Goal: Find specific page/section: Find specific page/section

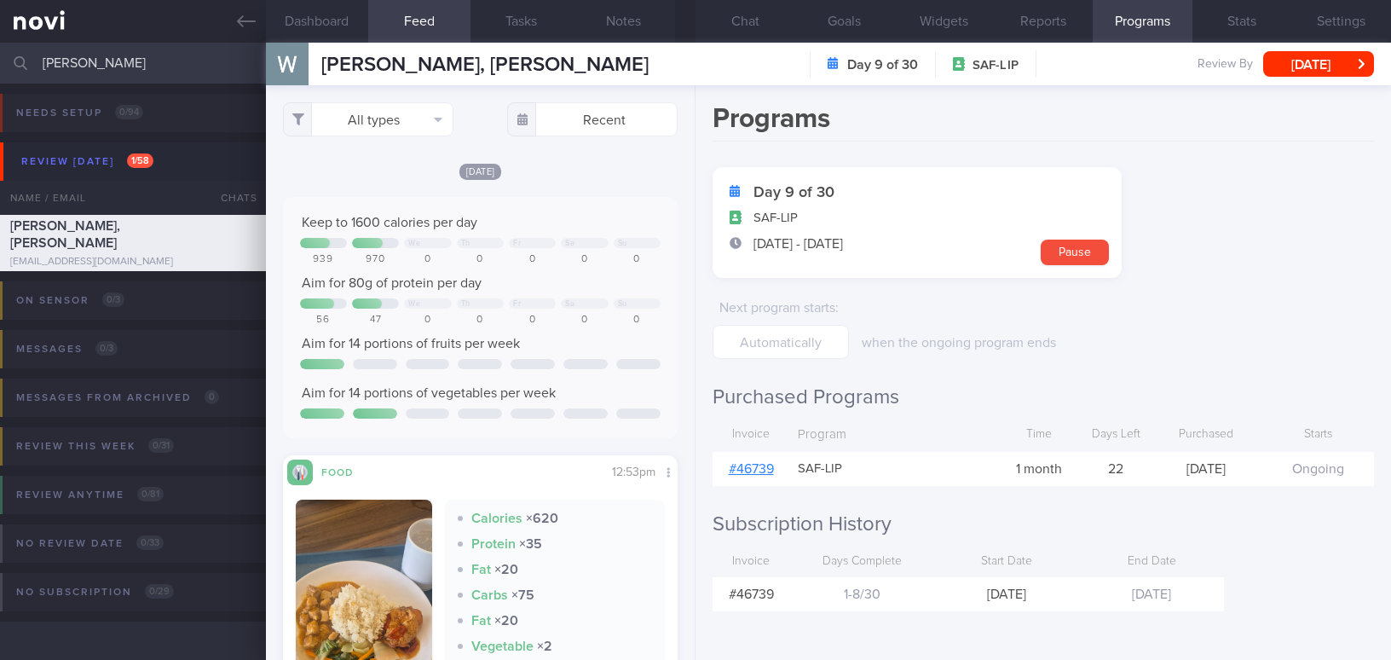
select select "8"
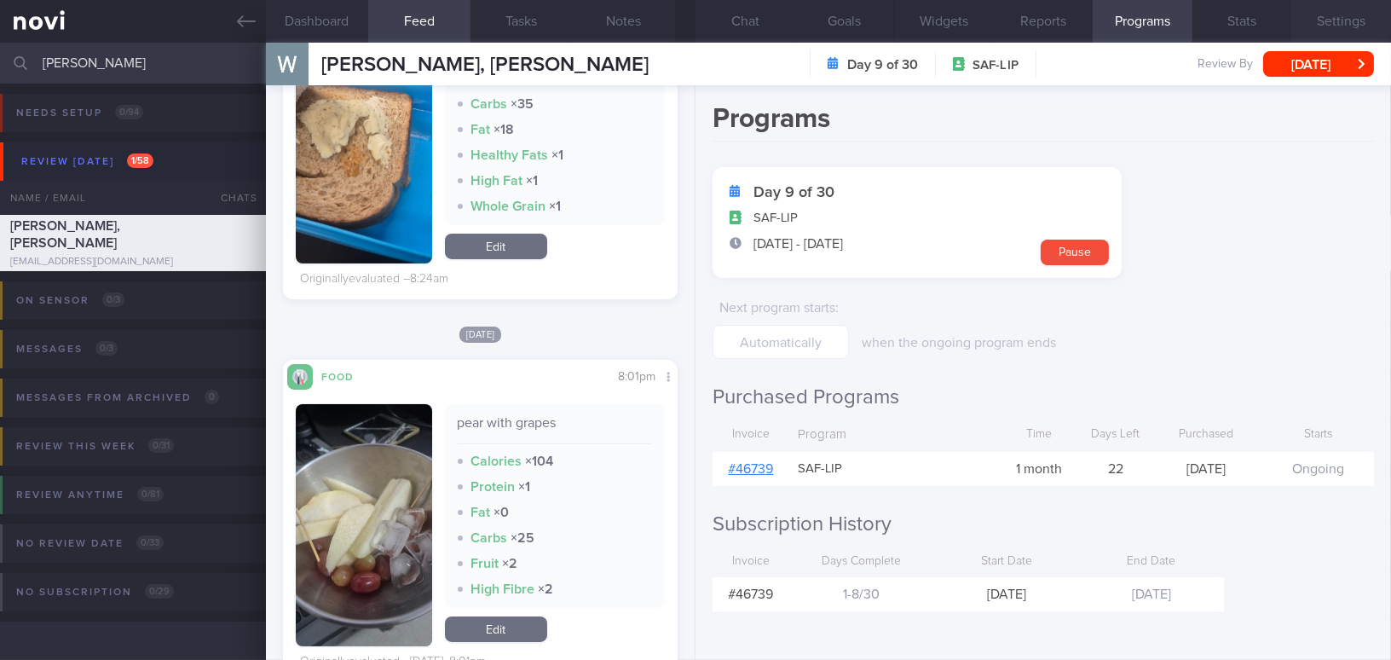
click at [1347, 21] on button "Settings" at bounding box center [1341, 21] width 100 height 43
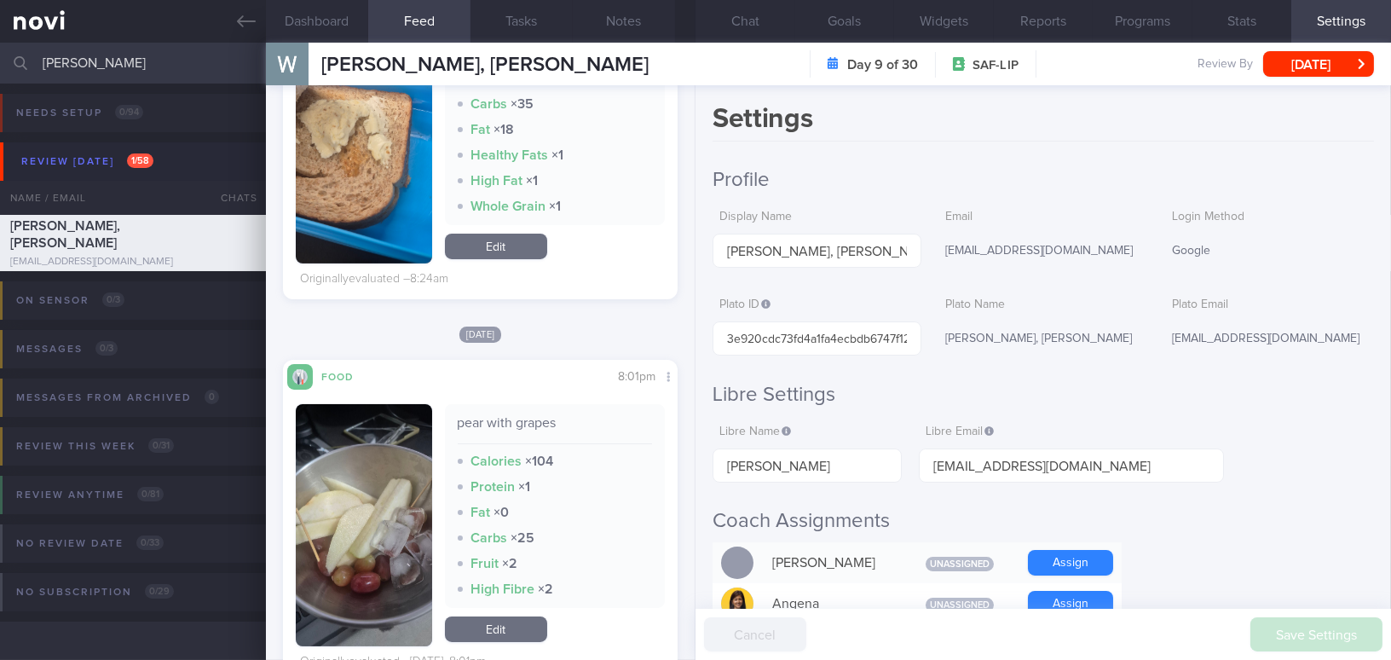
drag, startPoint x: 84, startPoint y: 64, endPoint x: 0, endPoint y: 47, distance: 86.1
click at [0, 47] on input "[PERSON_NAME]" at bounding box center [695, 63] width 1391 height 41
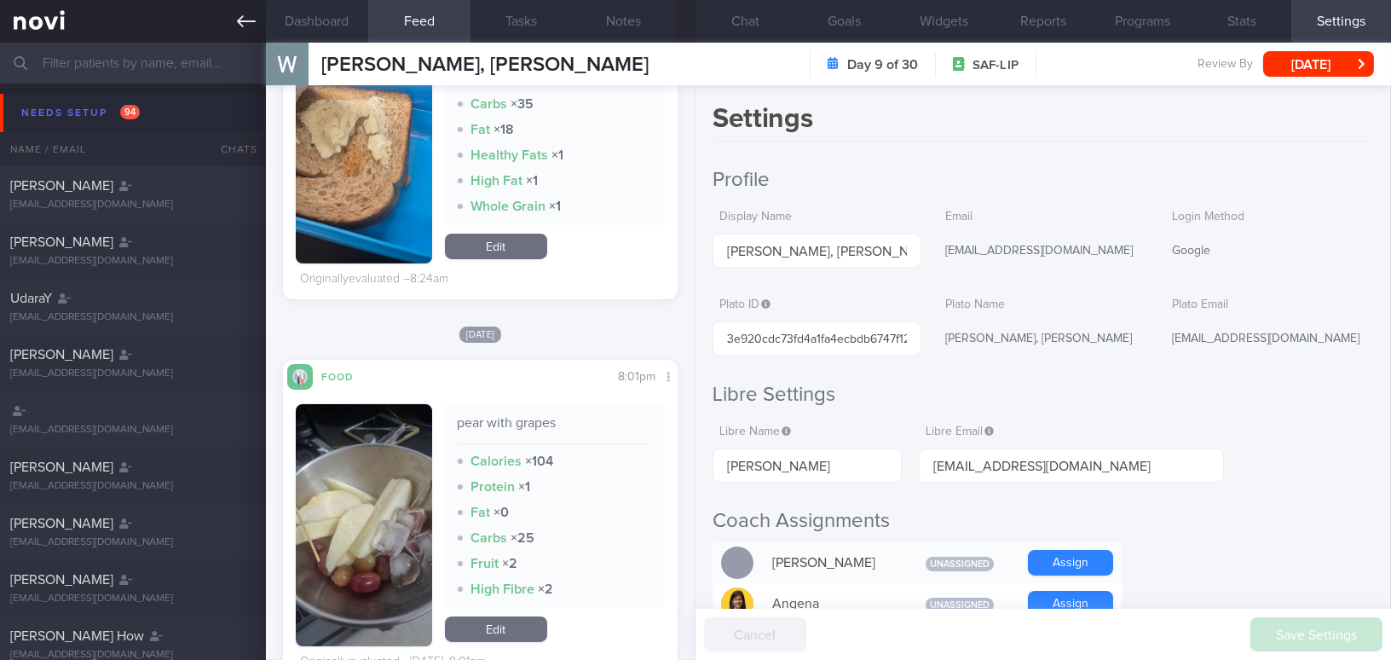
click at [239, 17] on icon at bounding box center [246, 21] width 19 height 19
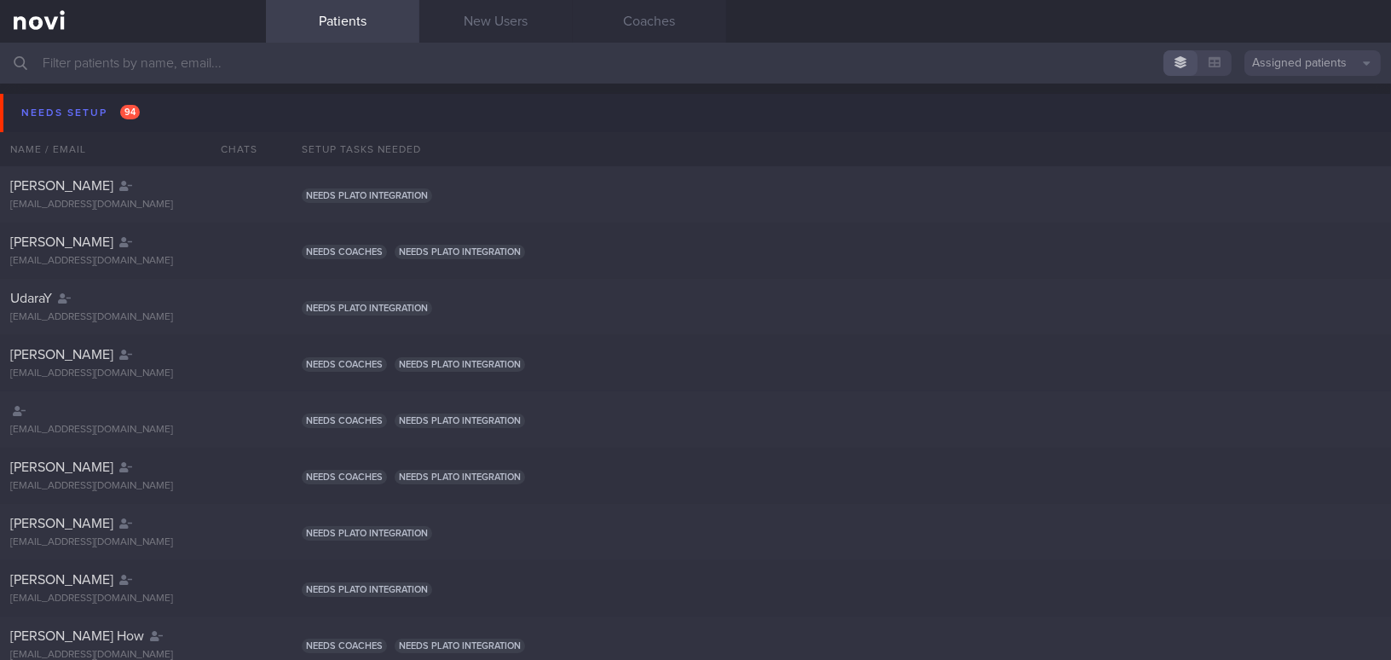
click at [1280, 57] on button "Assigned patients" at bounding box center [1312, 63] width 136 height 26
click at [1288, 152] on button "Archived patients" at bounding box center [1312, 143] width 136 height 26
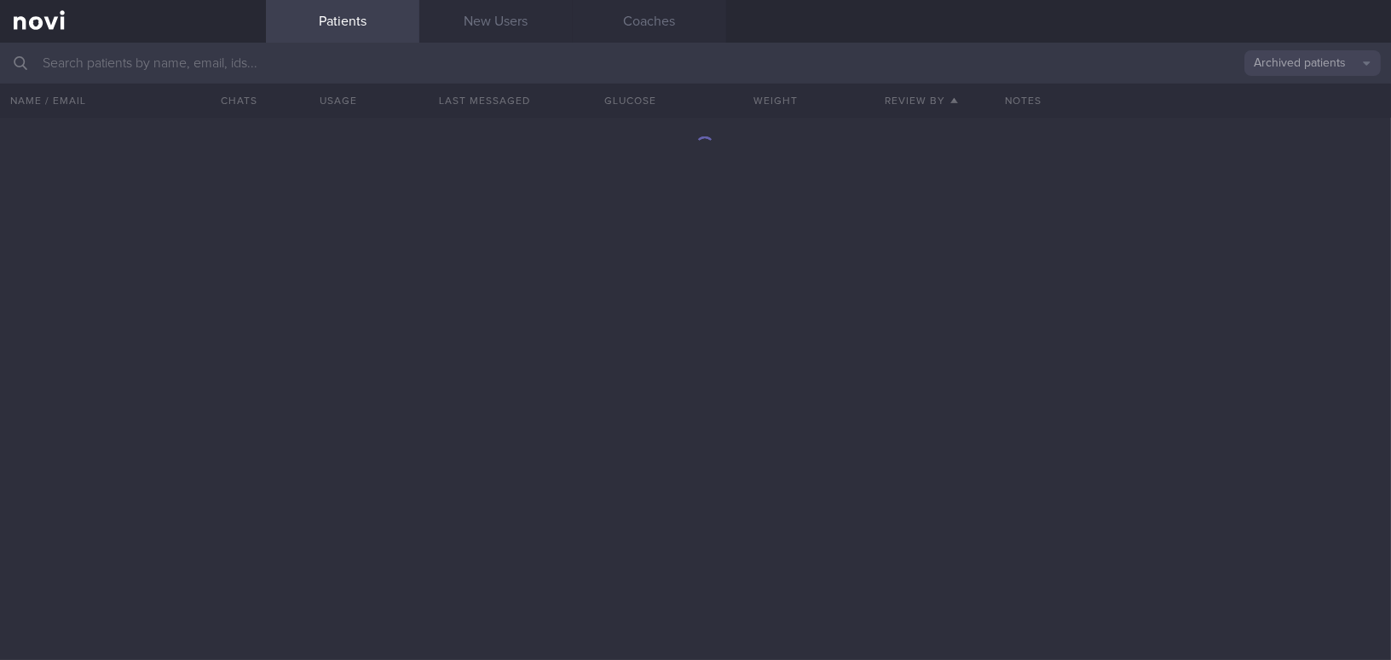
click at [326, 70] on input "text" at bounding box center [695, 63] width 1391 height 41
